Goal: Transaction & Acquisition: Obtain resource

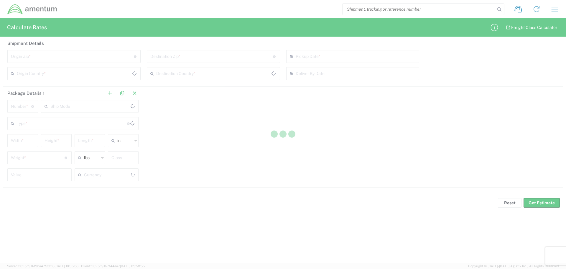
type input "US Dollar"
type input "[GEOGRAPHIC_DATA]"
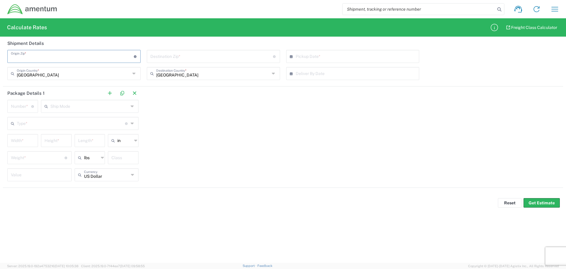
click at [109, 58] on input "undefined" at bounding box center [72, 56] width 123 height 10
type input "92135"
click at [169, 59] on input "undefined" at bounding box center [211, 56] width 123 height 10
type input "23511"
click at [23, 110] on input "number" at bounding box center [21, 106] width 20 height 10
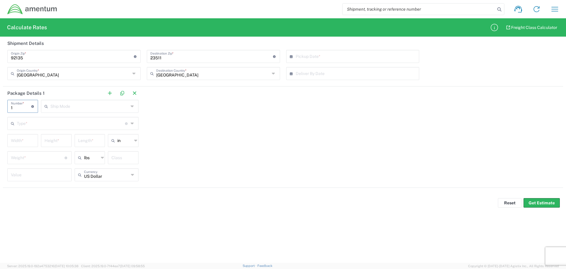
type input "1"
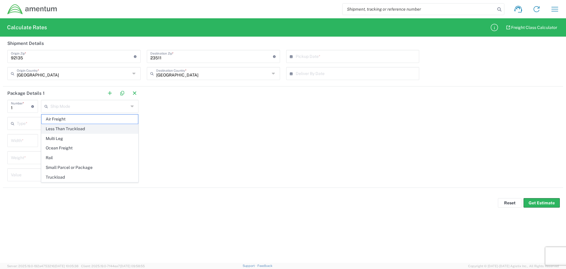
click at [79, 129] on span "Less Than Truckload" at bounding box center [90, 128] width 96 height 9
type input "Less Than Truckload"
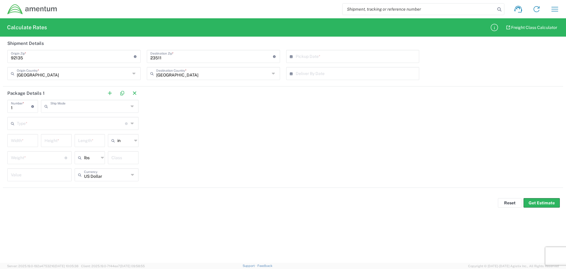
click at [85, 109] on input "text" at bounding box center [89, 106] width 78 height 10
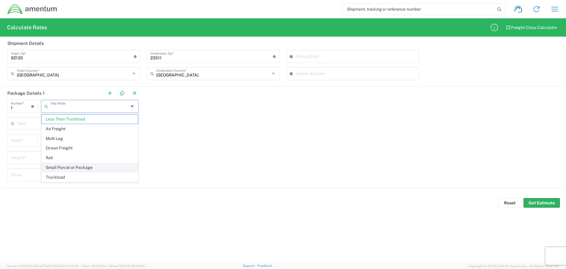
click at [96, 166] on span "Small Parcel or Package" at bounding box center [90, 167] width 96 height 9
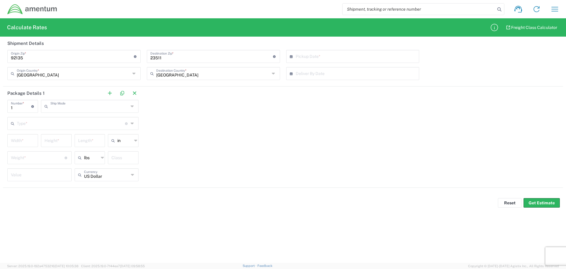
type input "Small Parcel or Package"
click at [111, 124] on input "text" at bounding box center [71, 123] width 108 height 10
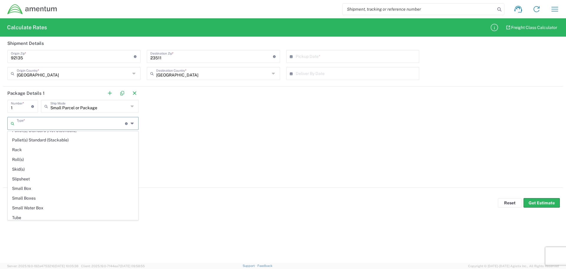
scroll to position [376, 0]
click at [32, 214] on span "Your Packaging" at bounding box center [73, 214] width 130 height 9
type input "Your Packaging"
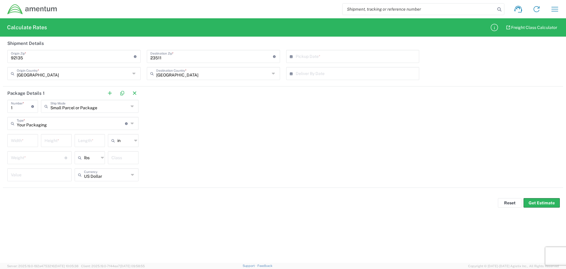
click at [27, 141] on input "number" at bounding box center [23, 140] width 24 height 10
type input "10"
type input "in"
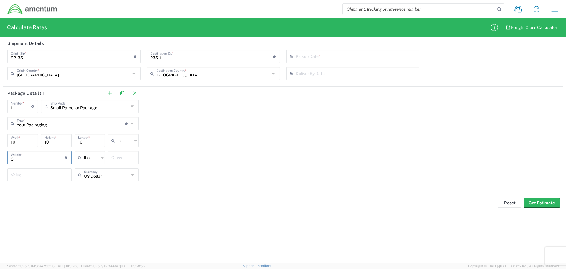
type input "3"
type input "lbs"
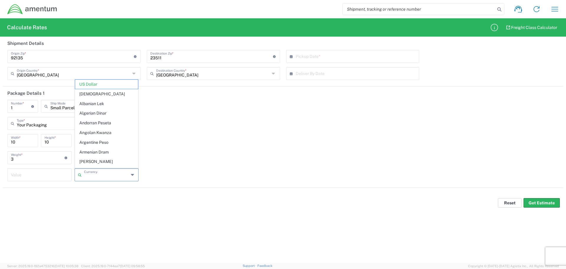
type input "US Dollar"
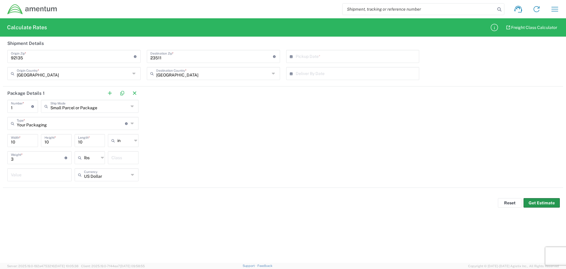
click at [552, 202] on button "Get Estimate" at bounding box center [542, 202] width 36 height 9
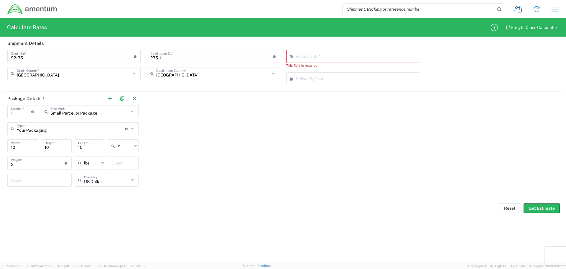
click at [321, 55] on input "text" at bounding box center [354, 56] width 117 height 10
click at [338, 101] on span "15" at bounding box center [337, 101] width 9 height 8
type input "09/15/2025"
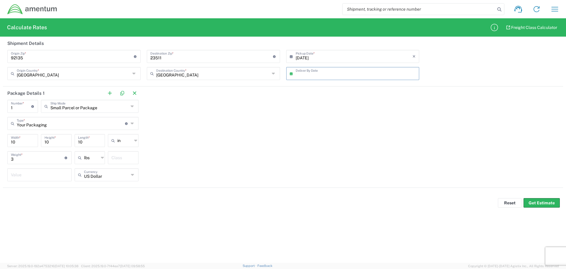
click at [327, 72] on input "text" at bounding box center [354, 73] width 117 height 10
click at [448, 109] on div "Package Details 1 1 Number * Number of packages of specified package type and d…" at bounding box center [283, 136] width 560 height 101
click at [540, 199] on button "Get Estimate" at bounding box center [542, 202] width 36 height 9
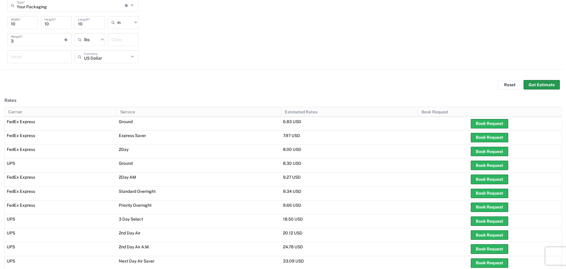
scroll to position [0, 0]
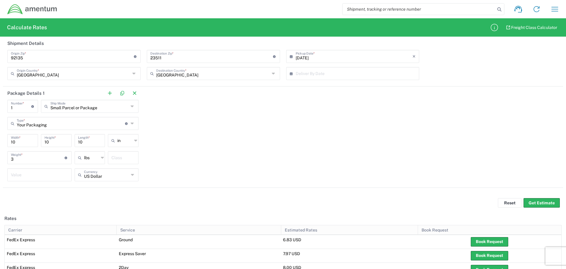
drag, startPoint x: 524, startPoint y: 1, endPoint x: 368, endPoint y: 135, distance: 206.1
click at [368, 135] on div "Package Details 1 1 Number * Number of packages of specified package type and d…" at bounding box center [283, 136] width 560 height 101
